Goal: Information Seeking & Learning: Learn about a topic

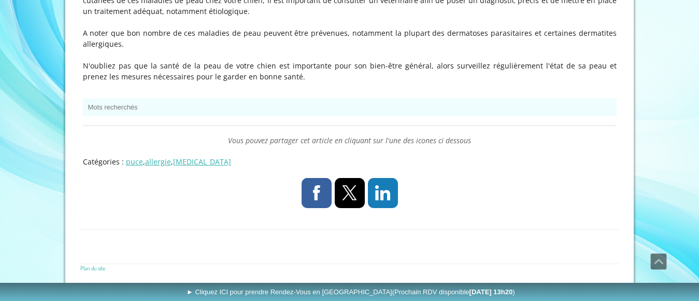
scroll to position [4552, 0]
click at [165, 156] on link "allergie" at bounding box center [158, 161] width 26 height 10
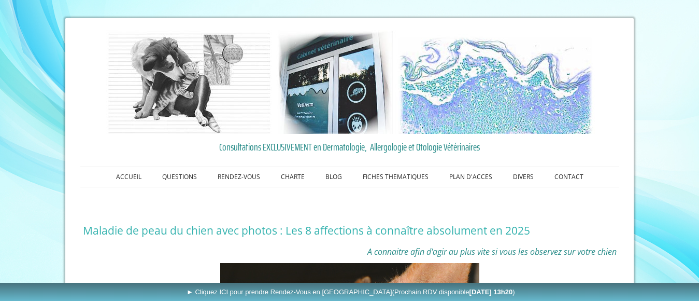
scroll to position [4551, 0]
